Goal: Transaction & Acquisition: Book appointment/travel/reservation

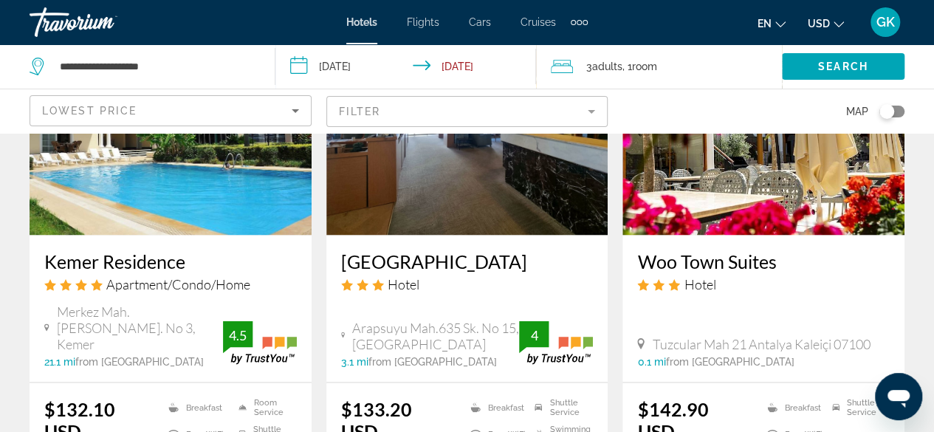
click at [741, 101] on div "Map" at bounding box center [763, 111] width 282 height 44
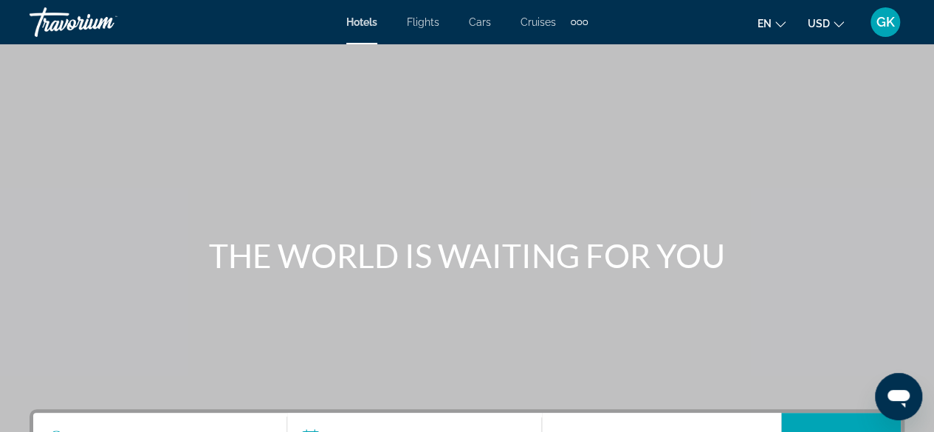
click at [576, 23] on div "Extra navigation items" at bounding box center [578, 22] width 5 height 5
click at [551, 48] on span "Activities" at bounding box center [554, 50] width 43 height 12
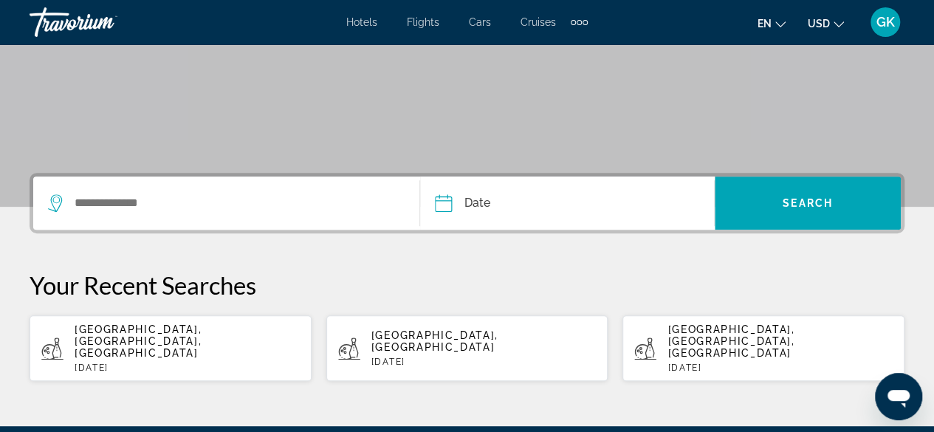
scroll to position [255, 0]
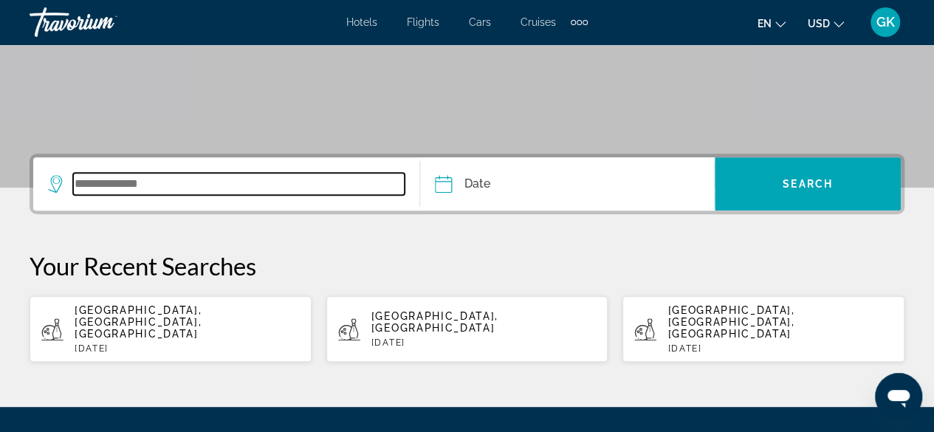
click at [139, 183] on input "Search widget" at bounding box center [238, 184] width 331 height 22
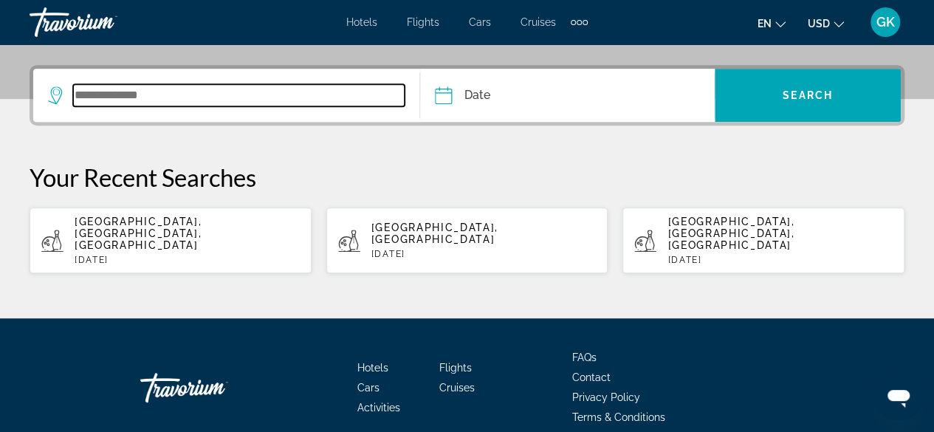
scroll to position [360, 0]
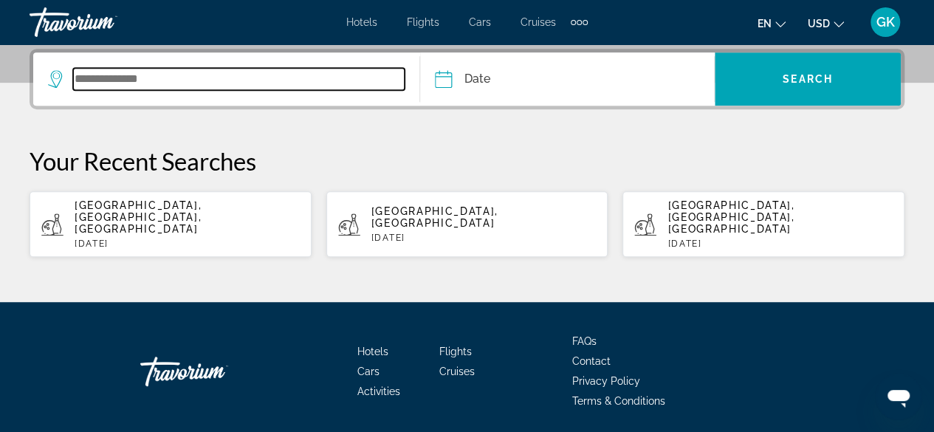
type input "*"
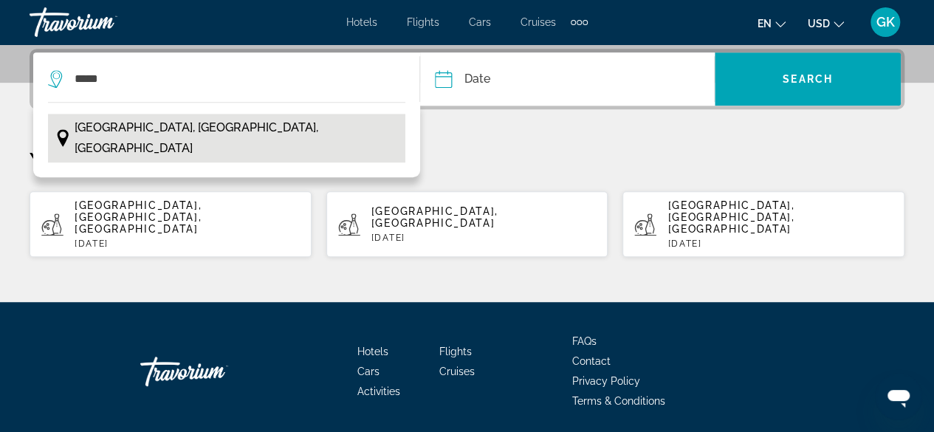
click at [134, 128] on span "[GEOGRAPHIC_DATA], [GEOGRAPHIC_DATA], [GEOGRAPHIC_DATA]" at bounding box center [236, 137] width 323 height 41
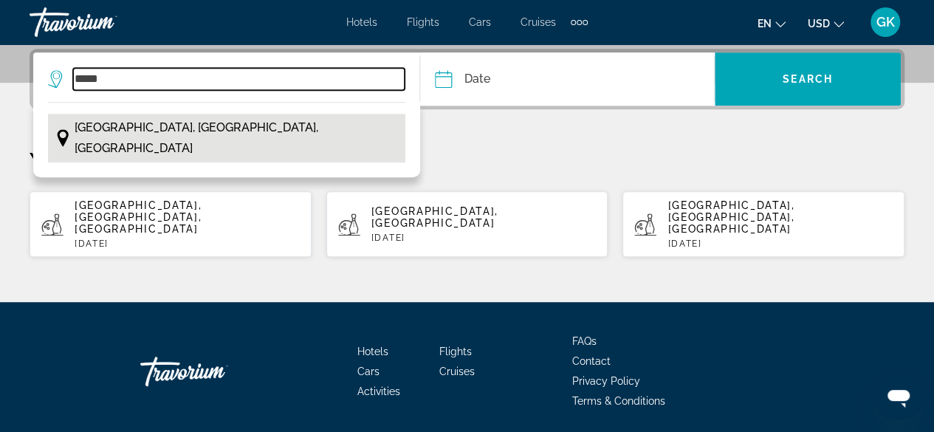
type input "**********"
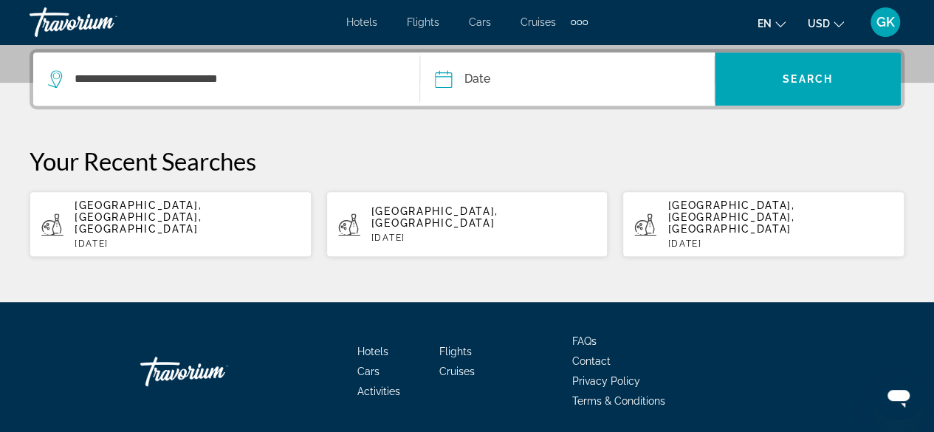
click at [505, 80] on input "Date" at bounding box center [503, 81] width 145 height 58
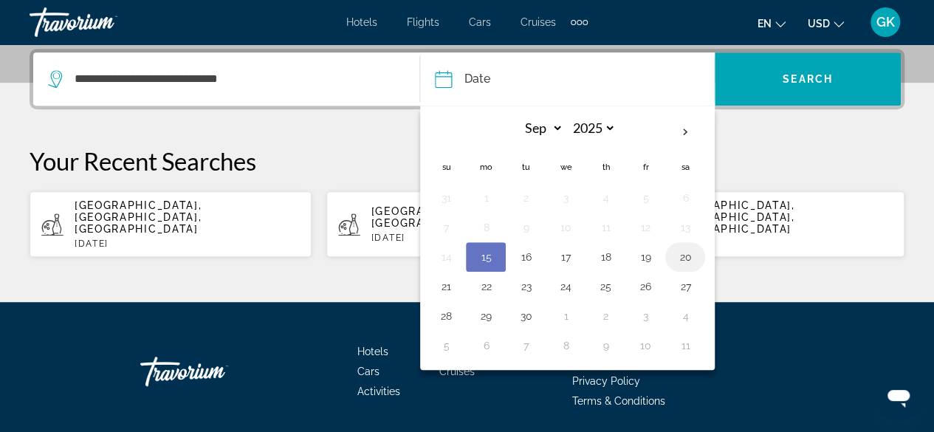
click at [680, 255] on button "20" at bounding box center [685, 257] width 24 height 21
type input "**********"
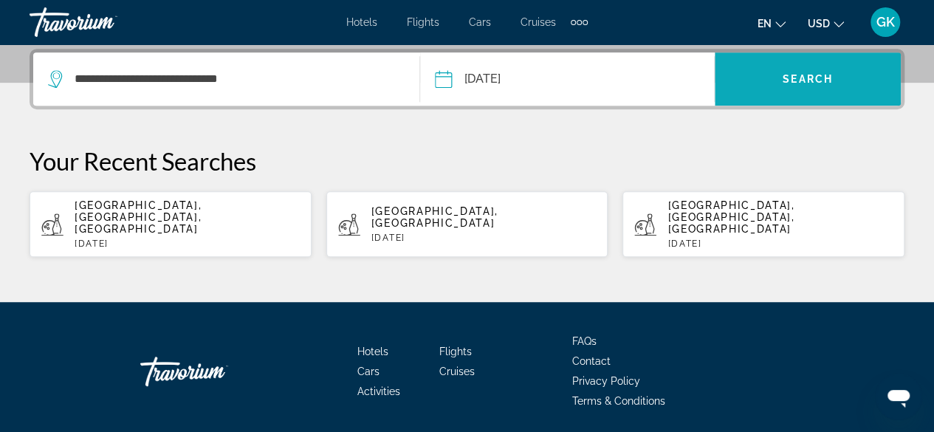
click at [819, 70] on span "Search widget" at bounding box center [807, 78] width 186 height 35
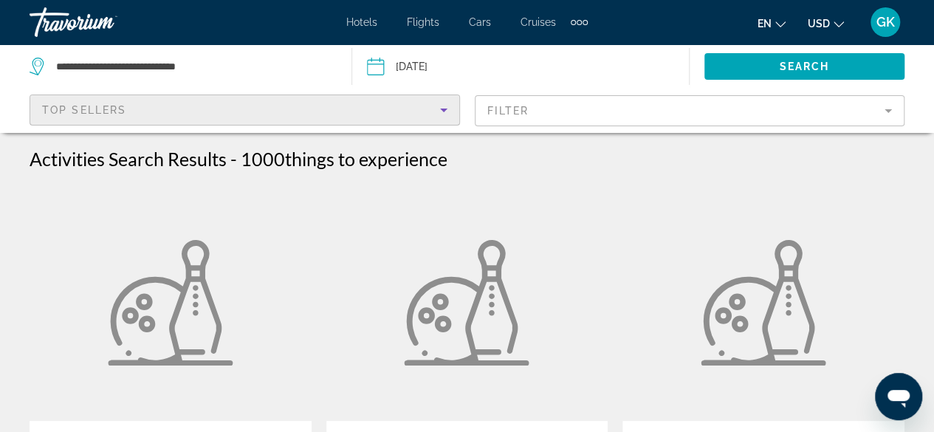
click at [438, 108] on icon "Sort by" at bounding box center [444, 110] width 18 height 18
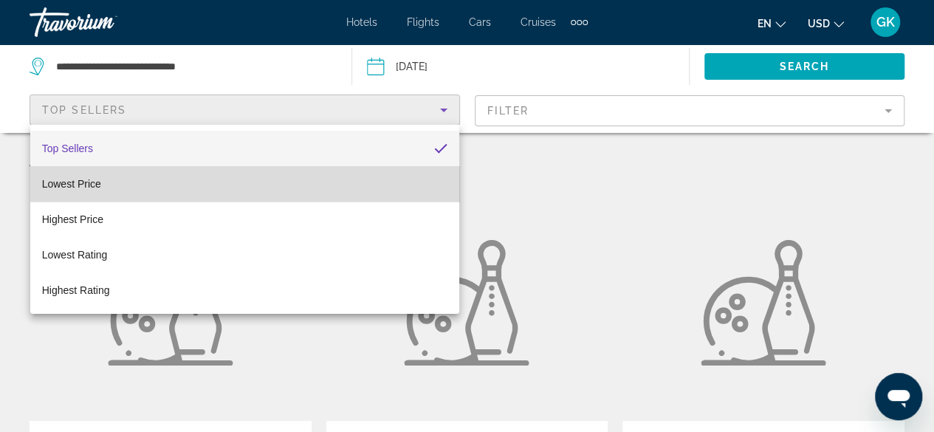
click at [370, 170] on mat-option "Lowest Price" at bounding box center [244, 183] width 429 height 35
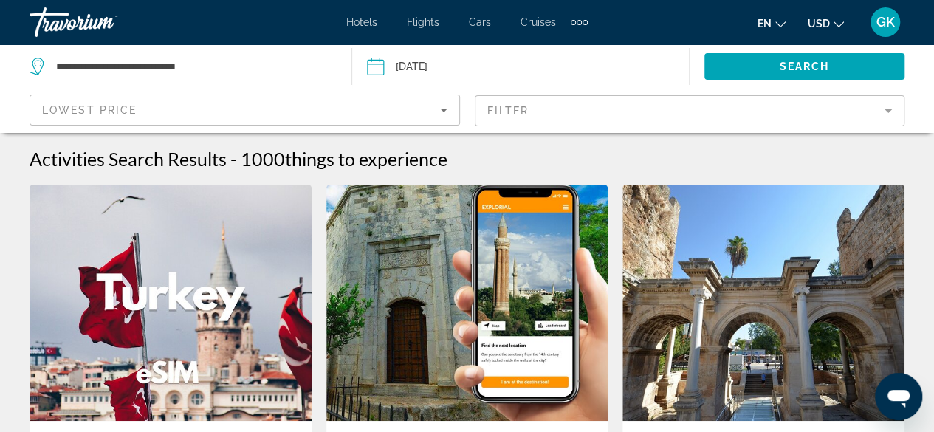
click at [527, 115] on mat-form-field "Filter" at bounding box center [690, 110] width 430 height 31
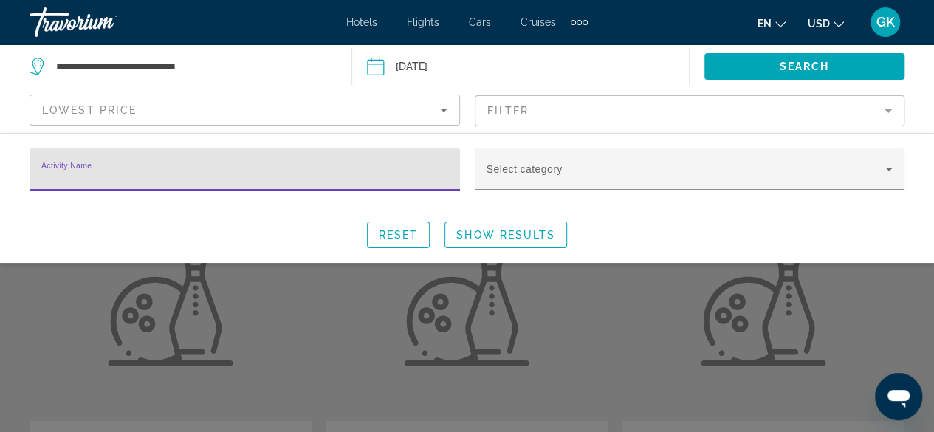
click at [433, 168] on input "Activity Name" at bounding box center [244, 176] width 407 height 18
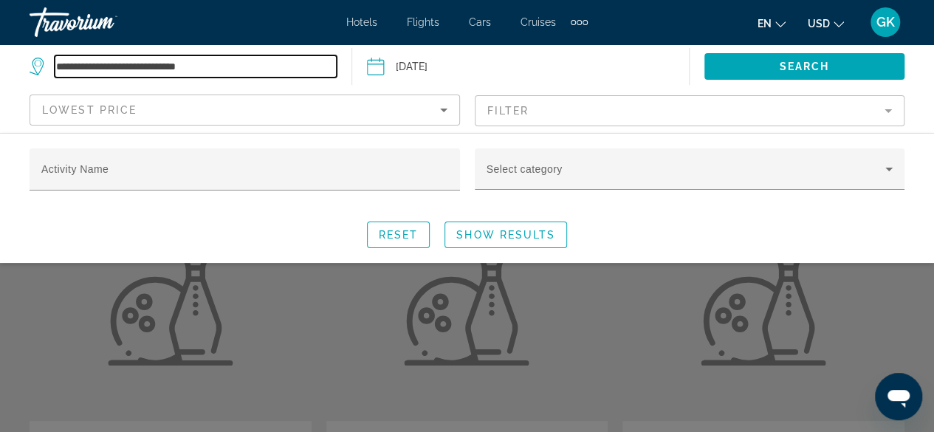
click at [261, 67] on input "**********" at bounding box center [196, 66] width 282 height 22
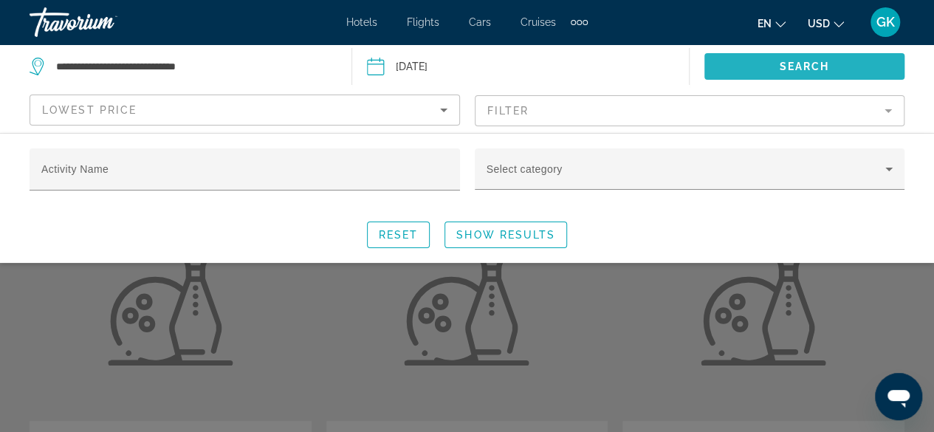
click at [779, 71] on span "Search" at bounding box center [804, 67] width 50 height 12
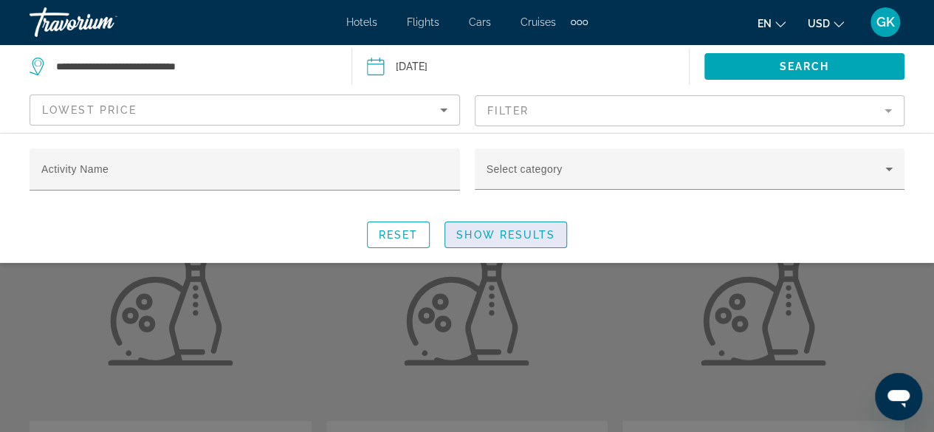
click at [518, 230] on span "Show Results" at bounding box center [505, 235] width 99 height 12
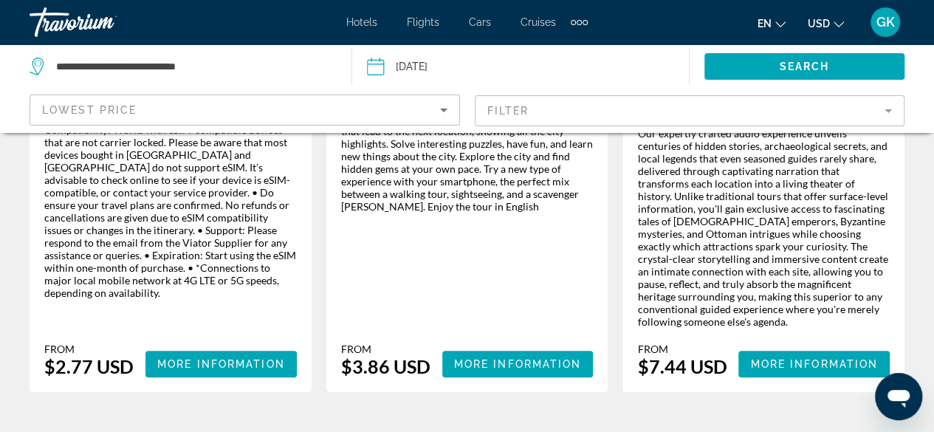
scroll to position [188, 0]
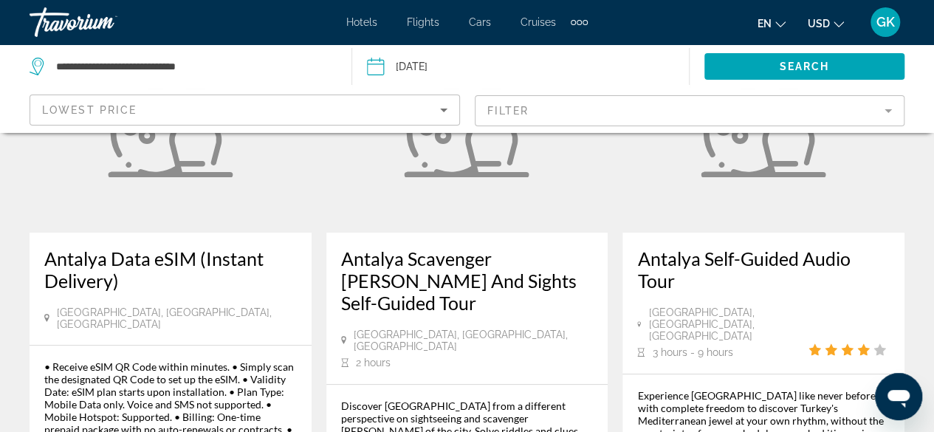
click at [906, 11] on div "Hotels Flights Cars Cruises Activities Hotels Flights Cars Cruises Activities e…" at bounding box center [467, 22] width 934 height 38
